Goal: Information Seeking & Learning: Learn about a topic

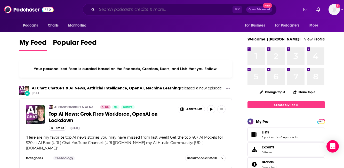
click at [116, 8] on input "Search podcasts, credits, & more..." at bounding box center [165, 9] width 136 height 8
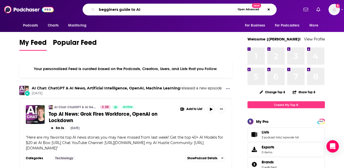
click at [106, 9] on input "begginers guide to AI" at bounding box center [166, 9] width 139 height 8
click at [176, 10] on input "beginners guide to AI" at bounding box center [166, 9] width 139 height 8
type input "beginners guide to AI"
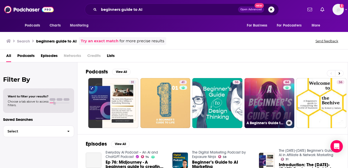
click at [274, 105] on link "64 A Beginner's Guide to AI" at bounding box center [269, 103] width 50 height 50
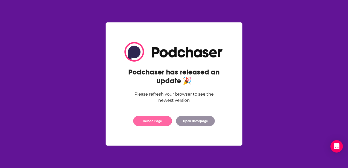
click at [165, 122] on button "Reload Page" at bounding box center [152, 121] width 39 height 10
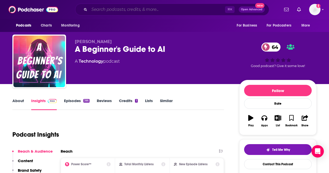
click at [117, 11] on input "Search podcasts, credits, & more..." at bounding box center [157, 9] width 136 height 8
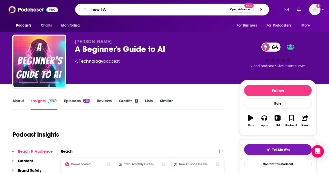
type input "how I AI"
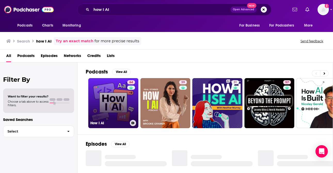
click at [113, 100] on link "64 How I AI" at bounding box center [113, 103] width 50 height 50
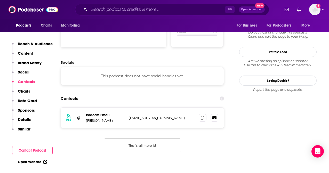
scroll to position [465, 0]
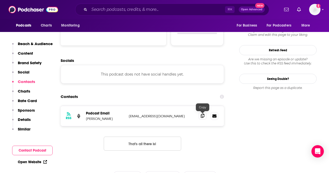
click at [205, 116] on span at bounding box center [203, 116] width 8 height 8
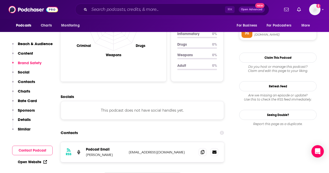
scroll to position [428, 0]
click at [200, 153] on span at bounding box center [203, 152] width 8 height 8
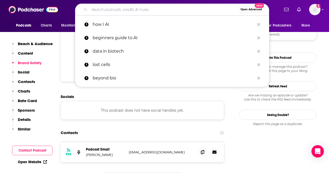
click at [110, 9] on input "Search podcasts, credits, & more..." at bounding box center [163, 9] width 149 height 8
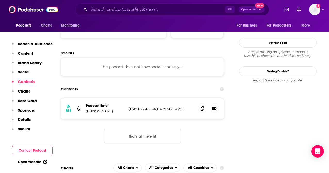
scroll to position [472, 0]
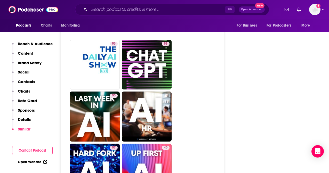
scroll to position [1035, 0]
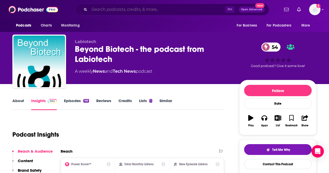
click at [107, 11] on input "Search podcasts, credits, & more..." at bounding box center [157, 9] width 136 height 8
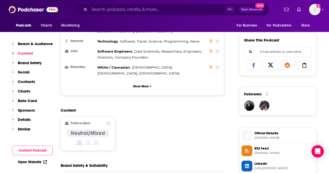
scroll to position [311, 0]
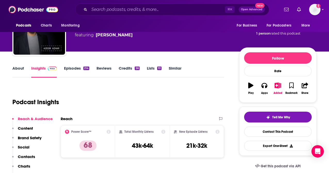
scroll to position [32, 0]
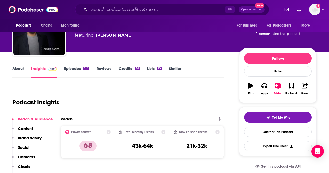
click at [70, 71] on link "Episodes 214" at bounding box center [76, 72] width 25 height 12
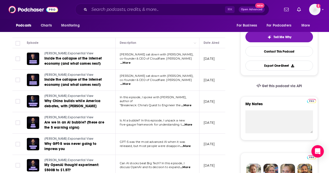
scroll to position [114, 0]
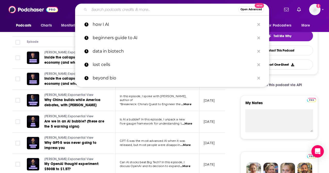
click at [105, 10] on input "Search podcasts, credits, & more..." at bounding box center [163, 9] width 149 height 8
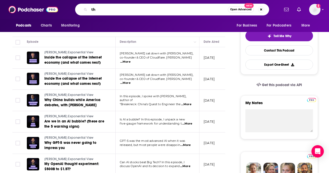
type input "t"
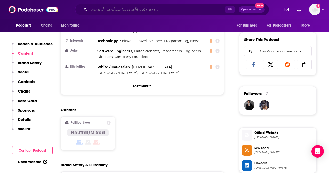
click at [106, 6] on input "Search podcasts, credits, & more..." at bounding box center [157, 9] width 136 height 8
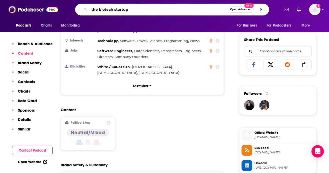
type input "the biotech startups"
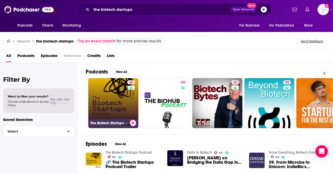
click at [110, 97] on link "54 The Biotech Startups Podcast" at bounding box center [113, 103] width 50 height 50
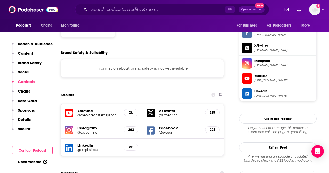
scroll to position [491, 0]
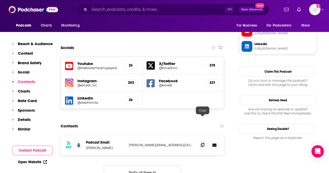
click at [201, 143] on icon at bounding box center [203, 145] width 4 height 4
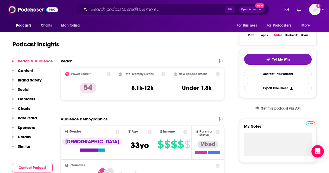
scroll to position [43, 0]
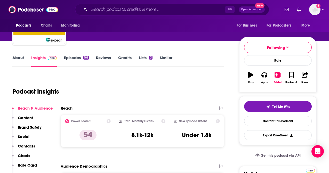
click at [66, 55] on link "Episodes 181" at bounding box center [76, 61] width 25 height 12
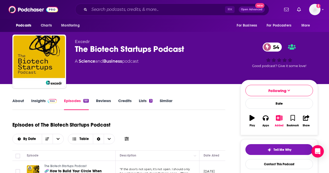
click at [22, 101] on link "About" at bounding box center [18, 104] width 12 height 12
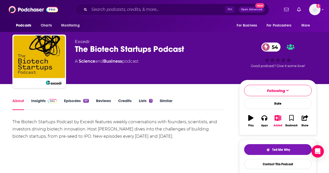
click at [45, 98] on div "About Insights Episodes 181 Reviews Credits Lists 3 Similar" at bounding box center [118, 104] width 212 height 13
click at [47, 100] on span at bounding box center [51, 100] width 11 height 5
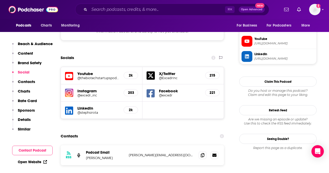
scroll to position [481, 0]
click at [202, 153] on icon at bounding box center [203, 155] width 4 height 4
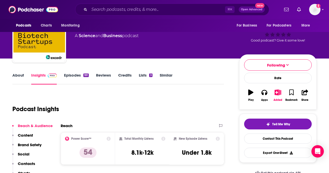
scroll to position [0, 0]
